Goal: Download file/media

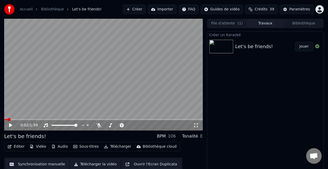
click at [8, 119] on span at bounding box center [5, 119] width 3 height 1
click at [10, 126] on icon at bounding box center [10, 125] width 3 height 4
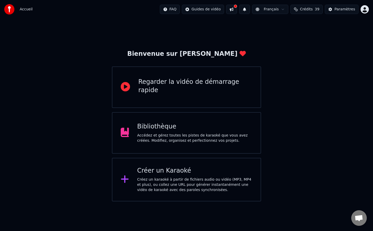
click at [172, 141] on div "Accédez et gérez toutes les pistes de karaoké que vous avez créées. Modifiez, o…" at bounding box center [194, 138] width 115 height 10
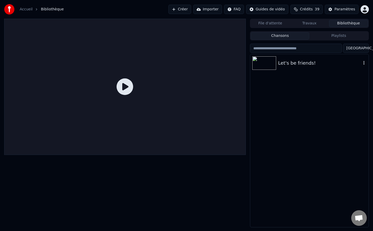
click at [266, 65] on img at bounding box center [265, 62] width 24 height 13
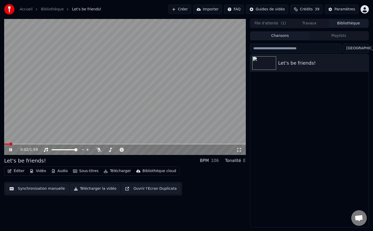
click at [11, 149] on icon at bounding box center [10, 149] width 3 height 3
click at [94, 189] on button "Télécharger la vidéo" at bounding box center [96, 188] width 50 height 9
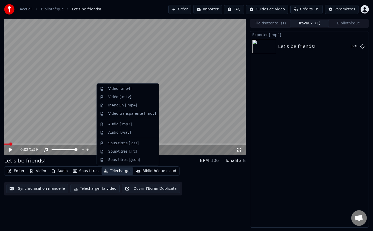
click at [105, 171] on button "Télécharger" at bounding box center [117, 170] width 31 height 7
click at [125, 88] on div "Vidéo [.mp4]" at bounding box center [119, 88] width 23 height 5
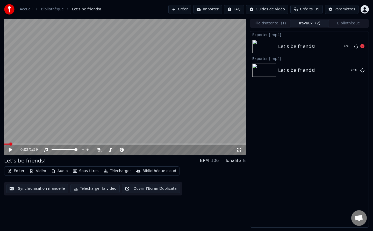
click at [362, 48] on div at bounding box center [363, 46] width 4 height 6
click at [363, 47] on icon at bounding box center [363, 46] width 4 height 4
